Goal: Task Accomplishment & Management: Manage account settings

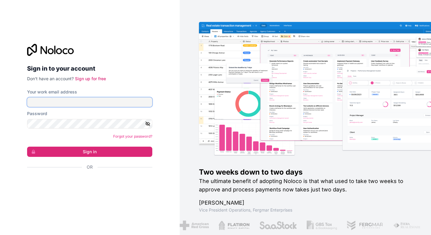
click at [76, 102] on input "Your work email address" at bounding box center [89, 102] width 125 height 10
type input "[EMAIL_ADDRESS][DOMAIN_NAME]"
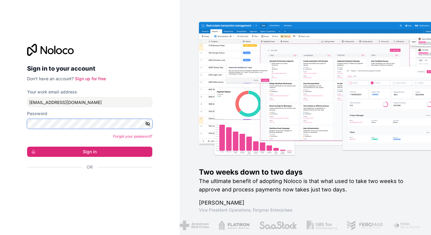
click at [27, 147] on button "Sign in" at bounding box center [89, 152] width 125 height 10
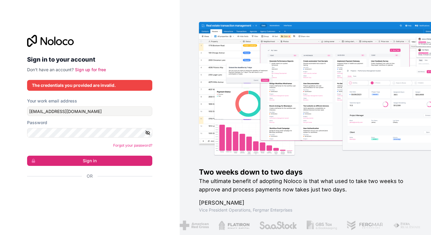
click at [149, 130] on button "button" at bounding box center [148, 133] width 7 height 10
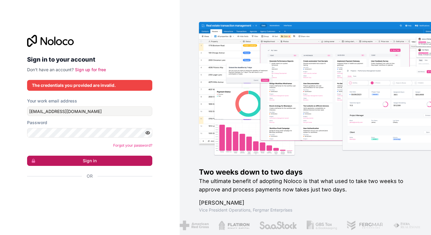
click at [72, 162] on button "Sign in" at bounding box center [89, 161] width 125 height 10
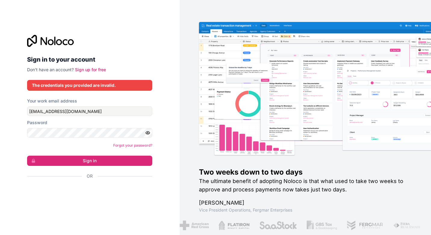
click at [161, 48] on div "Sign in to your account Don't have an account? Sign up for free The credentials…" at bounding box center [89, 117] width 179 height 235
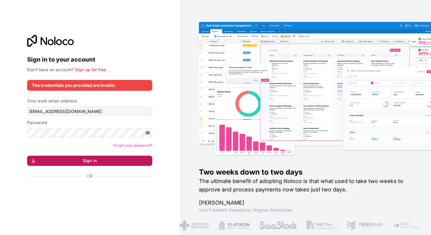
click at [90, 164] on button "Sign in" at bounding box center [89, 161] width 125 height 10
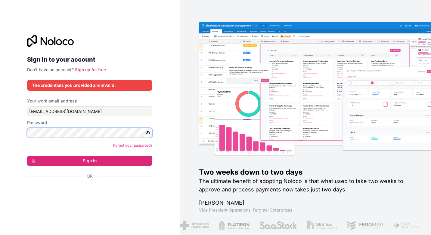
click at [26, 132] on div "Sign in to your account Don't have an account? Sign up for free The credentials…" at bounding box center [89, 117] width 135 height 185
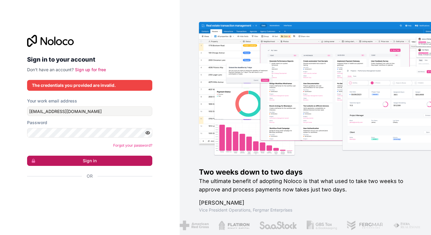
click at [94, 159] on button "Sign in" at bounding box center [89, 161] width 125 height 10
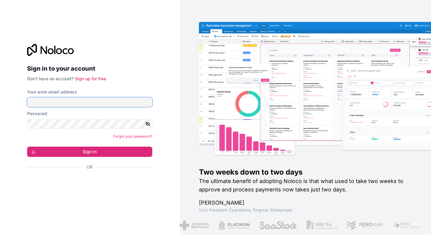
click at [87, 99] on input "Your work email address" at bounding box center [89, 102] width 125 height 10
type input "[EMAIL_ADDRESS][DOMAIN_NAME]"
click at [85, 118] on div "Password" at bounding box center [89, 120] width 125 height 18
click at [149, 124] on icon "button" at bounding box center [147, 123] width 5 height 5
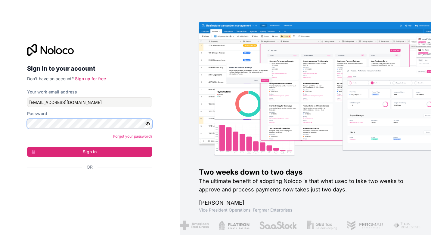
click at [27, 147] on button "Sign in" at bounding box center [89, 152] width 125 height 10
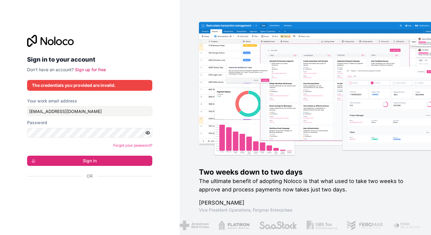
click at [11, 90] on div "Sign in to your account Don't have an account? Sign up for free The credentials…" at bounding box center [89, 117] width 179 height 235
